Goal: Task Accomplishment & Management: Manage account settings

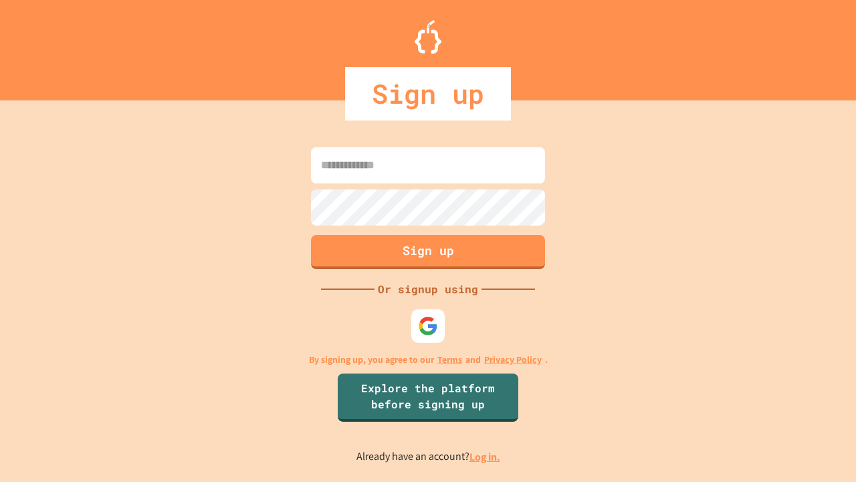
click at [486, 456] on link "Log in." at bounding box center [485, 457] width 31 height 14
